Goal: Information Seeking & Learning: Learn about a topic

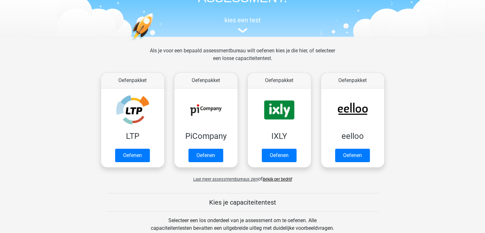
scroll to position [64, 0]
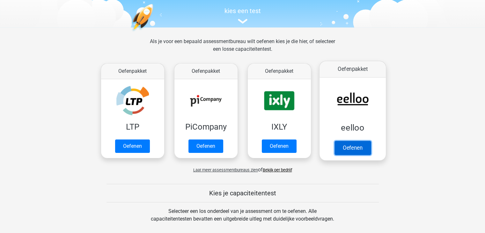
click at [338, 149] on link "Oefenen" at bounding box center [352, 148] width 36 height 14
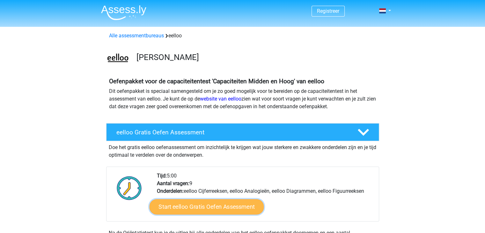
click at [204, 208] on link "Start eelloo Gratis Oefen Assessment" at bounding box center [206, 206] width 114 height 15
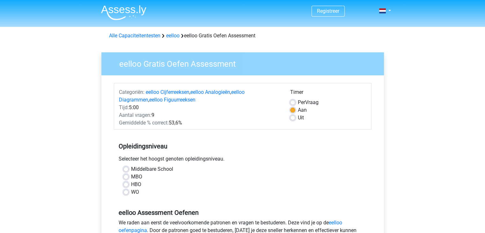
click at [131, 178] on label "MBO" at bounding box center [136, 177] width 11 height 8
click at [126, 178] on input "MBO" at bounding box center [125, 176] width 5 height 6
radio input "true"
click at [214, 170] on div "Middelbare School" at bounding box center [242, 169] width 238 height 8
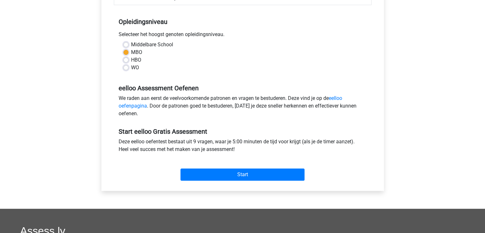
scroll to position [127, 0]
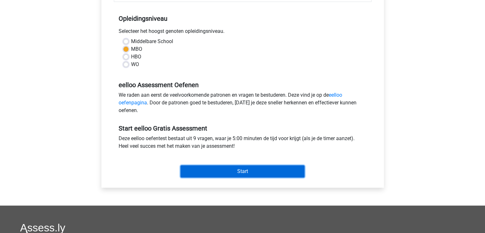
click at [252, 170] on input "Start" at bounding box center [242, 171] width 124 height 12
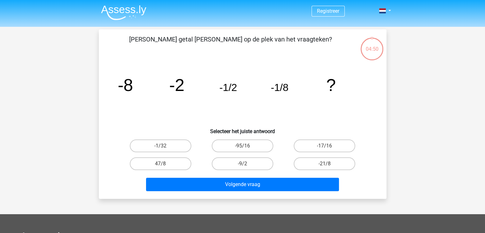
click at [373, 50] on div "04:50" at bounding box center [372, 45] width 24 height 16
click at [168, 146] on label "-1/32" at bounding box center [160, 145] width 61 height 13
click at [164, 146] on input "-1/32" at bounding box center [162, 148] width 4 height 4
radio input "true"
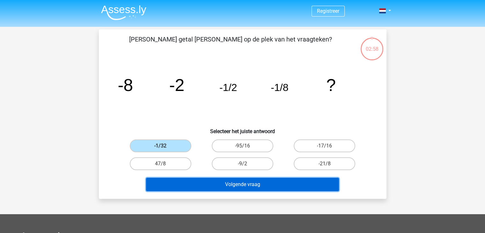
click at [222, 182] on button "Volgende vraag" at bounding box center [242, 183] width 193 height 13
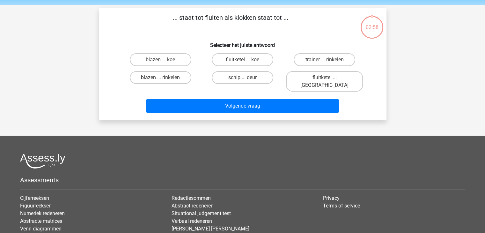
scroll to position [29, 0]
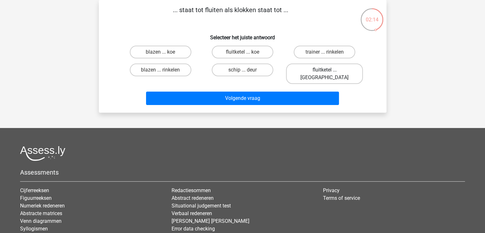
click at [322, 69] on label "fluitketel ... luiden" at bounding box center [324, 73] width 77 height 20
click at [324, 70] on input "fluitketel ... luiden" at bounding box center [326, 72] width 4 height 4
radio input "true"
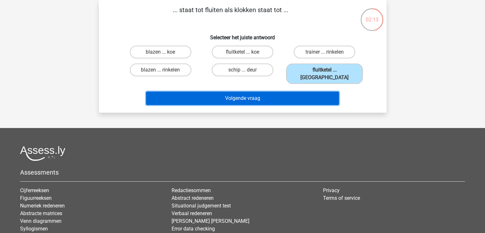
click at [298, 91] on button "Volgende vraag" at bounding box center [242, 97] width 193 height 13
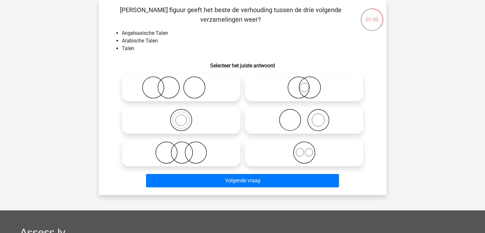
click at [313, 85] on icon at bounding box center [304, 87] width 113 height 22
click at [308, 84] on input "radio" at bounding box center [306, 82] width 4 height 4
radio input "true"
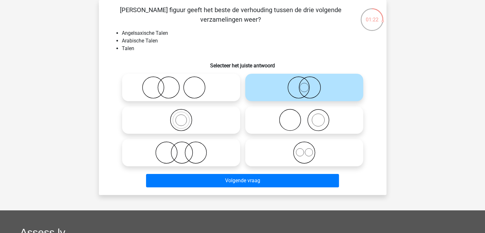
click at [303, 151] on icon at bounding box center [304, 152] width 113 height 22
click at [304, 149] on input "radio" at bounding box center [306, 147] width 4 height 4
radio input "true"
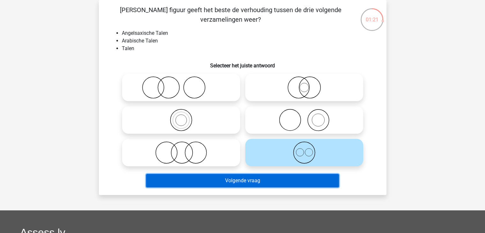
click at [276, 182] on button "Volgende vraag" at bounding box center [242, 180] width 193 height 13
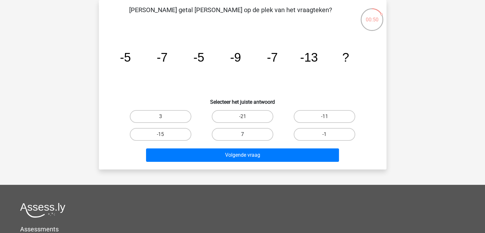
click at [259, 134] on label "7" at bounding box center [242, 134] width 61 height 13
click at [246, 134] on input "7" at bounding box center [244, 136] width 4 height 4
radio input "true"
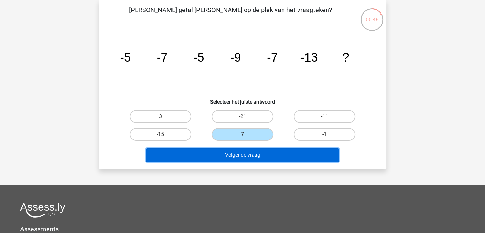
click at [251, 154] on button "Volgende vraag" at bounding box center [242, 154] width 193 height 13
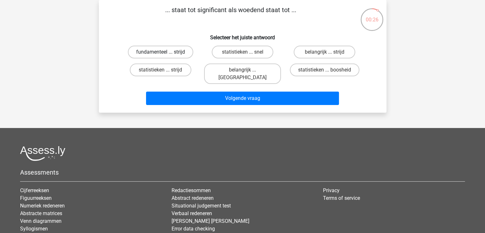
click at [181, 54] on label "fundamenteel ... strijd" at bounding box center [160, 52] width 65 height 13
click at [164, 54] on input "fundamenteel ... strijd" at bounding box center [162, 54] width 4 height 4
radio input "true"
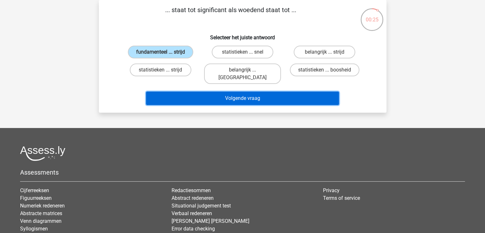
click at [206, 92] on button "Volgende vraag" at bounding box center [242, 97] width 193 height 13
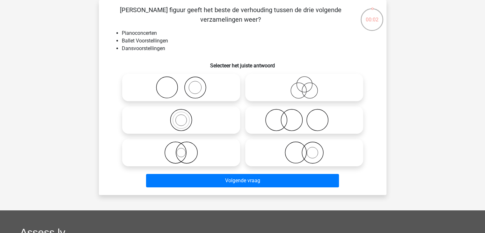
click at [303, 83] on icon at bounding box center [304, 87] width 113 height 22
click at [304, 83] on input "radio" at bounding box center [306, 82] width 4 height 4
radio input "true"
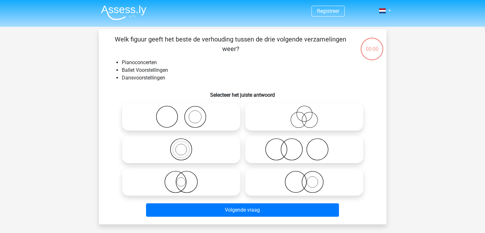
scroll to position [29, 0]
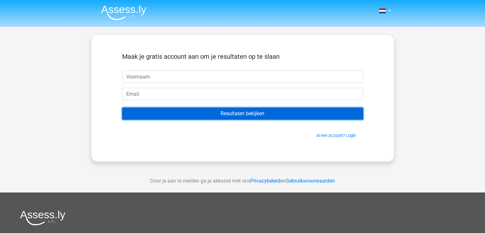
click at [245, 112] on input "Resultaten bekijken" at bounding box center [242, 113] width 241 height 12
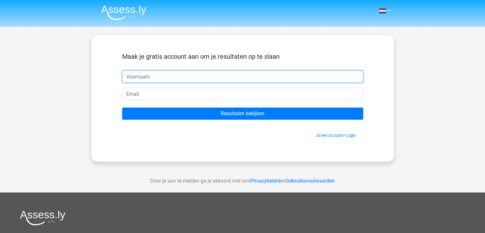
click at [220, 76] on input "text" at bounding box center [242, 76] width 241 height 12
type input "[PERSON_NAME]"
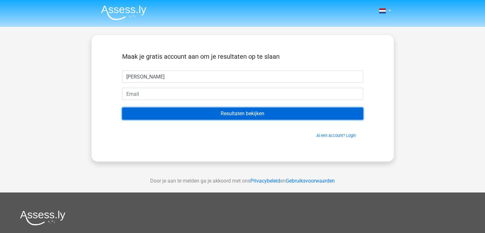
click at [213, 113] on input "Resultaten bekijken" at bounding box center [242, 113] width 241 height 12
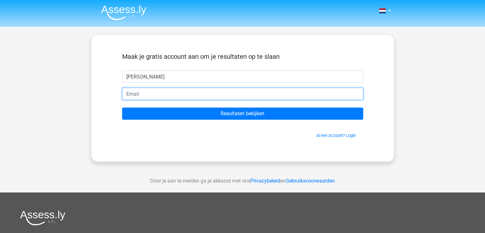
click at [185, 97] on input "email" at bounding box center [242, 94] width 241 height 12
type input "[PERSON_NAME][EMAIL_ADDRESS][DOMAIN_NAME]"
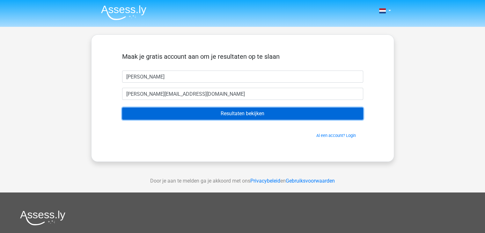
click at [221, 116] on input "Resultaten bekijken" at bounding box center [242, 113] width 241 height 12
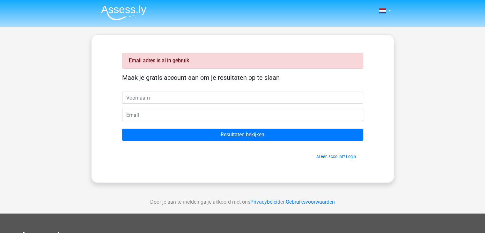
click at [162, 97] on input "text" at bounding box center [242, 97] width 241 height 12
click at [164, 98] on input "[PERSON_NAME]" at bounding box center [242, 97] width 241 height 12
click at [164, 98] on input "DAVID" at bounding box center [242, 97] width 241 height 12
type input "DAVID van dijck"
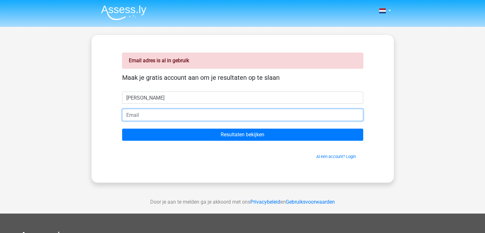
click at [157, 116] on input "email" at bounding box center [242, 115] width 241 height 12
type input "[PERSON_NAME][EMAIL_ADDRESS][DOMAIN_NAME]"
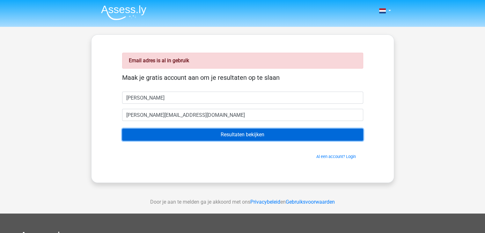
click at [280, 136] on input "Resultaten bekijken" at bounding box center [242, 134] width 241 height 12
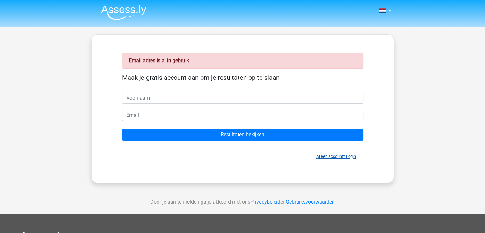
click at [339, 156] on link "Al een account? Login" at bounding box center [336, 156] width 40 height 5
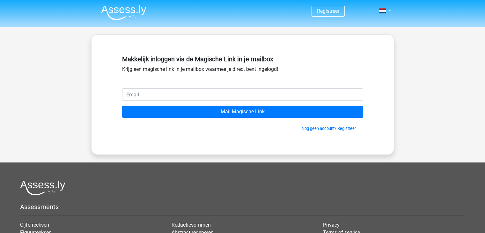
click at [218, 95] on input "email" at bounding box center [242, 94] width 241 height 12
type input "[PERSON_NAME][EMAIL_ADDRESS][DOMAIN_NAME]"
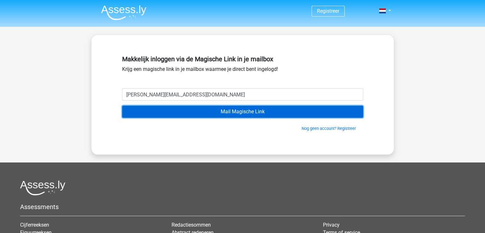
click at [231, 114] on input "Mail Magische Link" at bounding box center [242, 111] width 241 height 12
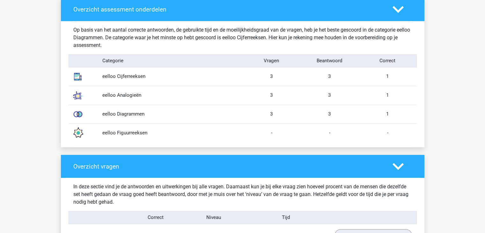
scroll to position [548, 0]
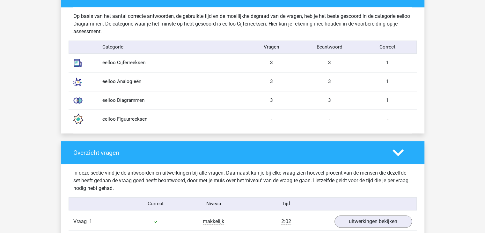
click at [76, 61] on img at bounding box center [78, 63] width 16 height 16
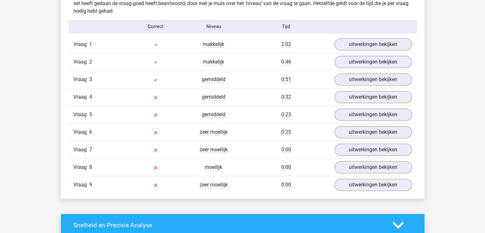
scroll to position [726, 0]
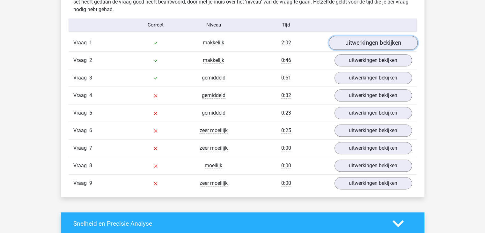
click at [361, 41] on link "uitwerkingen bekijken" at bounding box center [372, 43] width 89 height 14
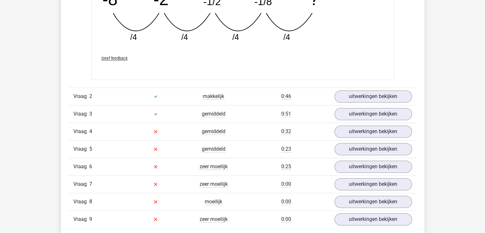
scroll to position [1007, 0]
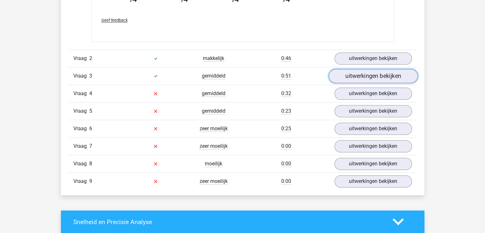
click at [348, 72] on link "uitwerkingen bekijken" at bounding box center [372, 76] width 89 height 14
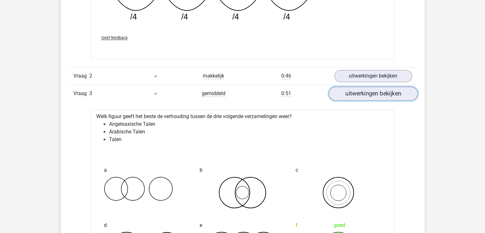
scroll to position [994, 0]
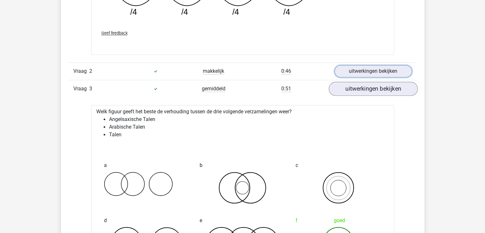
click at [348, 72] on link "uitwerkingen bekijken" at bounding box center [372, 71] width 77 height 12
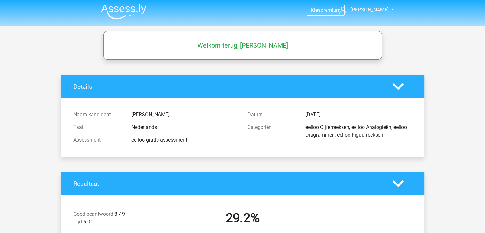
scroll to position [0, 0]
